Goal: Task Accomplishment & Management: Use online tool/utility

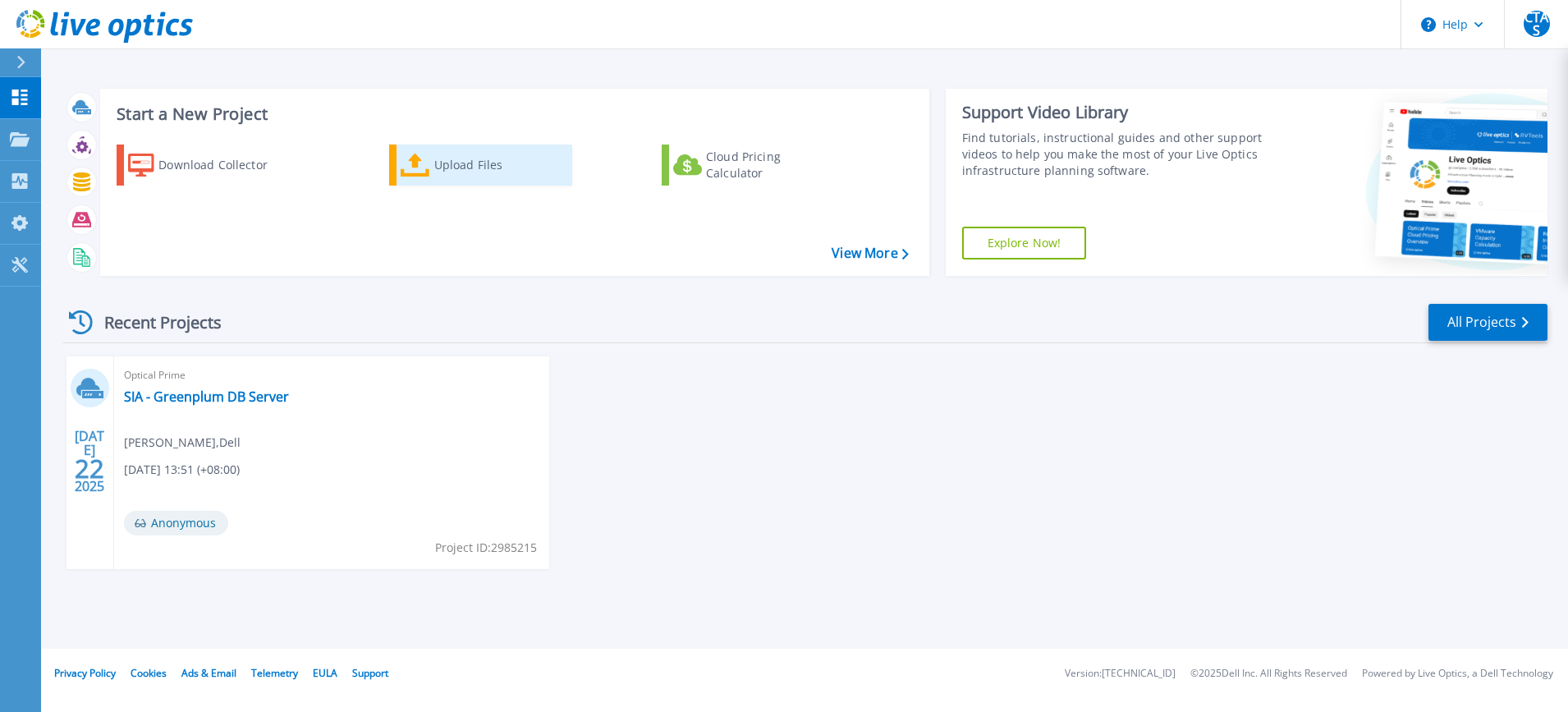
click at [455, 162] on div "Upload Files" at bounding box center [500, 165] width 131 height 33
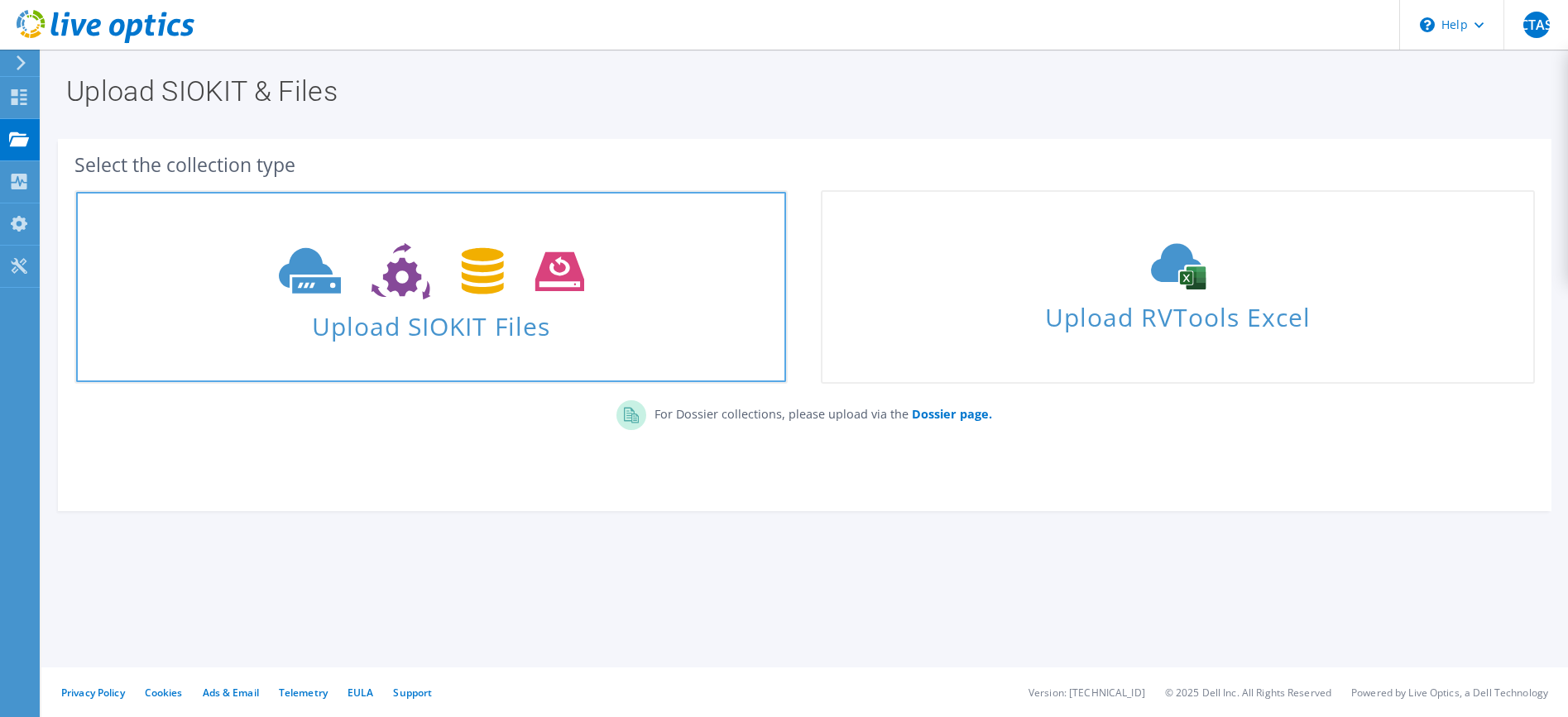
click at [407, 294] on icon at bounding box center [431, 271] width 305 height 57
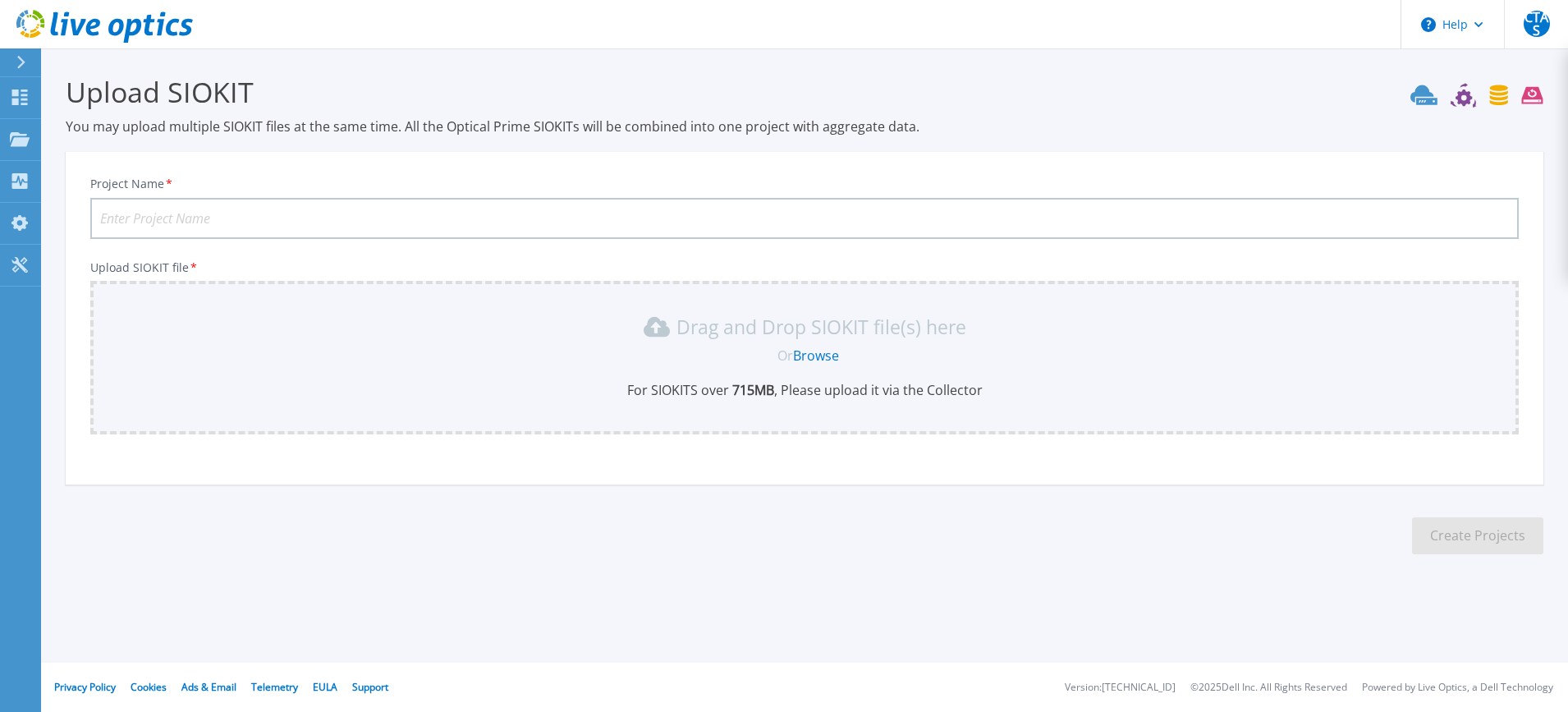
click at [278, 215] on input "Project Name *" at bounding box center [804, 218] width 1429 height 41
type input "SIA CEM [DATE]-[DATE]"
click at [812, 356] on link "Browse" at bounding box center [816, 356] width 46 height 18
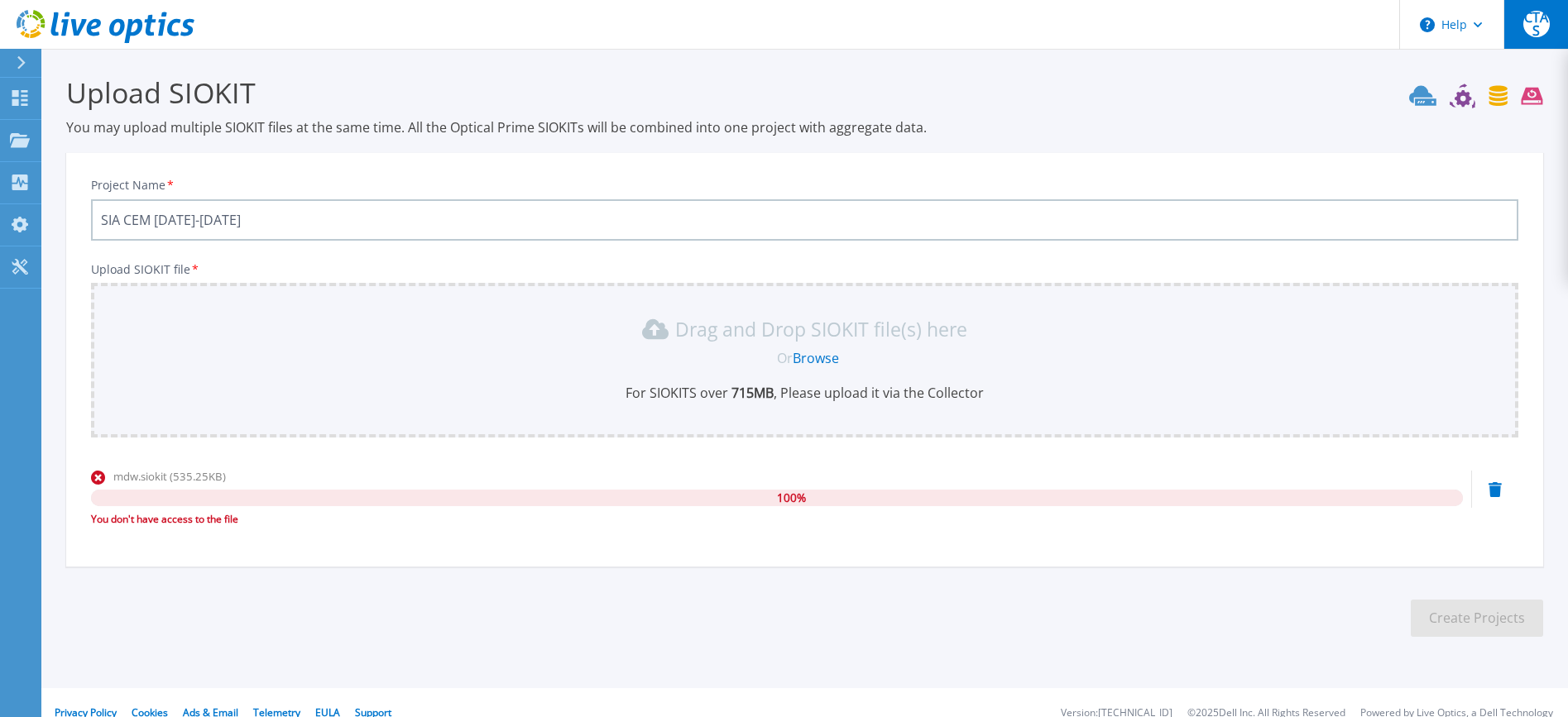
click at [1530, 28] on span "CTAS" at bounding box center [1536, 24] width 26 height 26
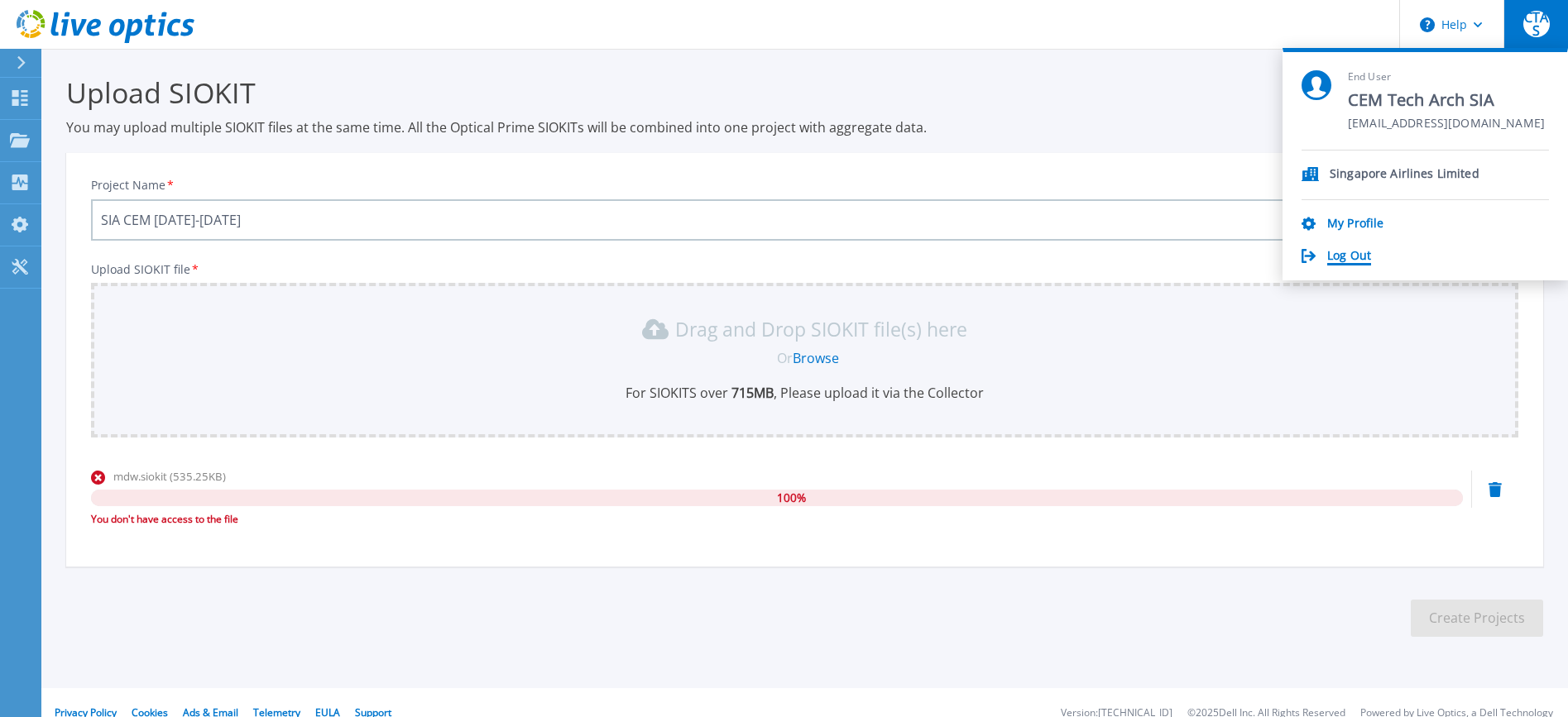
click at [1347, 253] on link "Log Out" at bounding box center [1349, 257] width 44 height 16
